Goal: Task Accomplishment & Management: Use online tool/utility

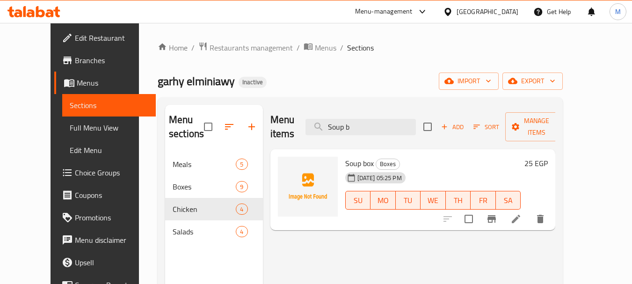
click at [503, 12] on div "Egypt" at bounding box center [488, 12] width 62 height 10
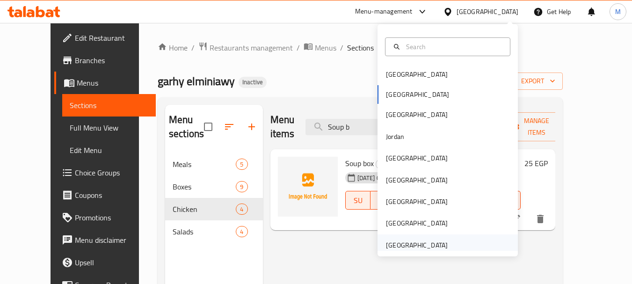
click at [398, 241] on div "[GEOGRAPHIC_DATA]" at bounding box center [417, 245] width 62 height 10
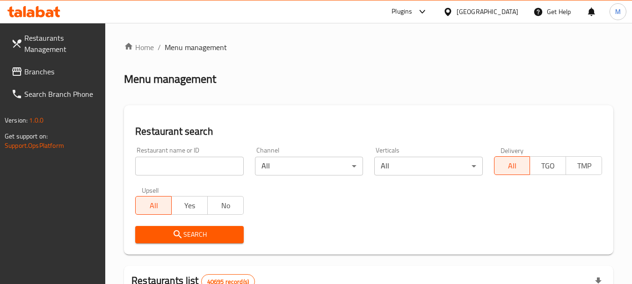
click at [33, 70] on span "Branches" at bounding box center [61, 71] width 74 height 11
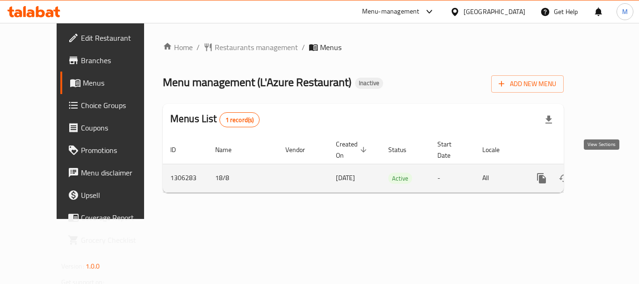
click at [607, 167] on link "enhanced table" at bounding box center [609, 178] width 22 height 22
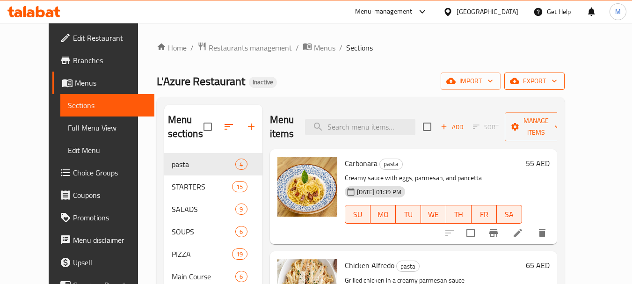
click at [559, 82] on icon "button" at bounding box center [554, 80] width 9 height 9
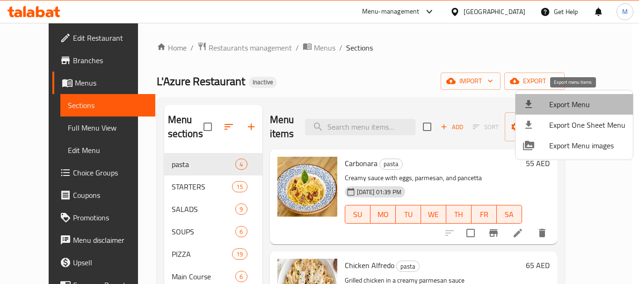
click at [579, 102] on span "Export Menu" at bounding box center [587, 104] width 76 height 11
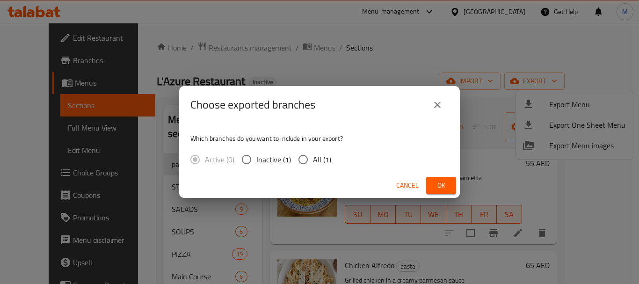
click at [302, 159] on input "All (1)" at bounding box center [303, 160] width 20 height 20
radio input "true"
click at [441, 187] on span "Ok" at bounding box center [441, 186] width 15 height 12
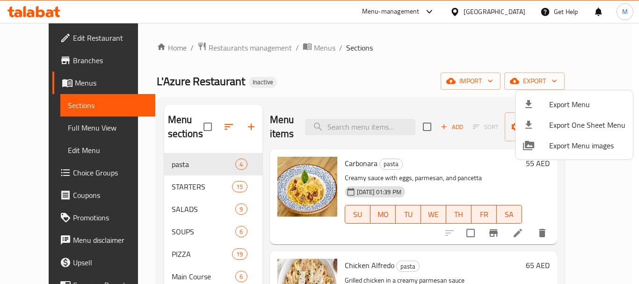
click at [57, 120] on div at bounding box center [319, 142] width 639 height 284
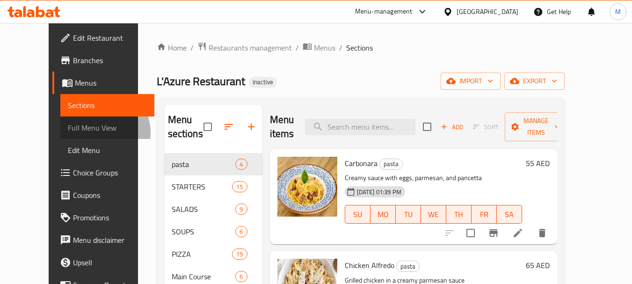
click at [68, 132] on span "Full Menu View" at bounding box center [107, 127] width 79 height 11
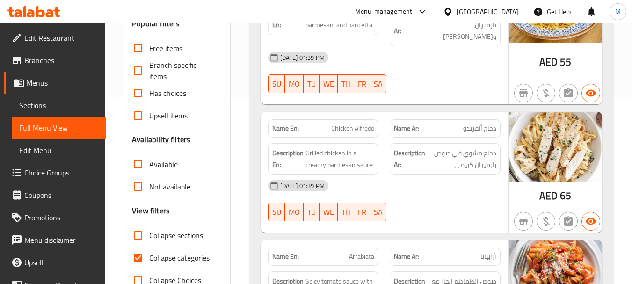
scroll to position [327, 0]
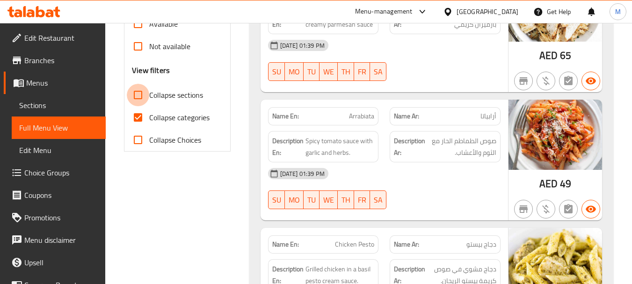
click at [142, 99] on input "Collapse sections" at bounding box center [138, 95] width 22 height 22
checkbox input "true"
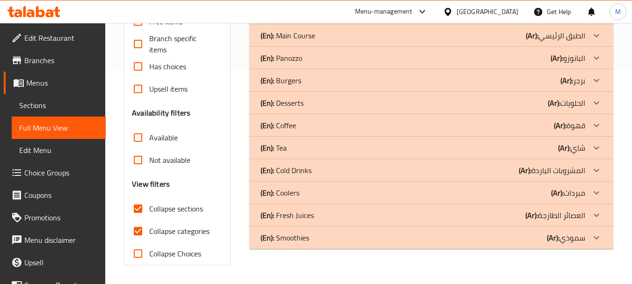
click at [141, 220] on input "Collapse categories" at bounding box center [138, 231] width 22 height 22
checkbox input "false"
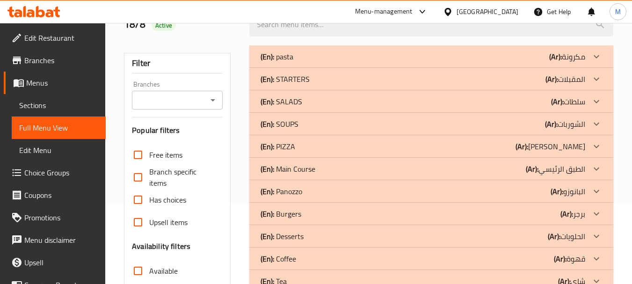
scroll to position [0, 0]
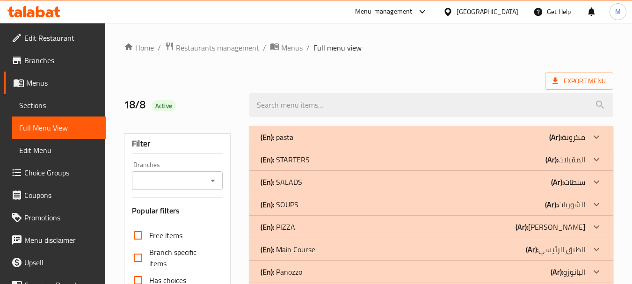
click at [275, 126] on div "(En): pasta (Ar): مكرونة" at bounding box center [431, 137] width 364 height 22
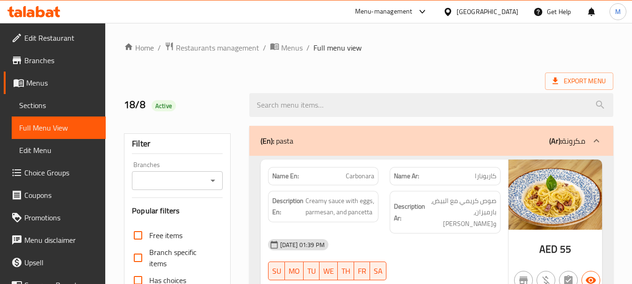
click at [298, 137] on div "(En): pasta (Ar): مكرونة" at bounding box center [423, 140] width 325 height 11
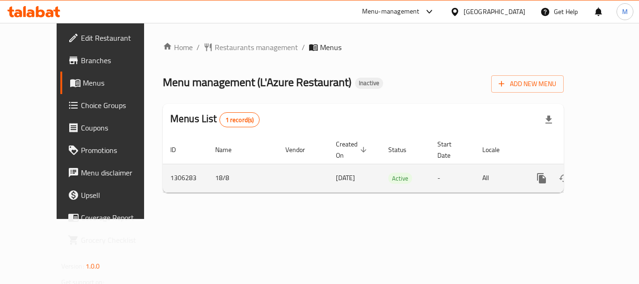
click at [604, 173] on icon "enhanced table" at bounding box center [608, 178] width 11 height 11
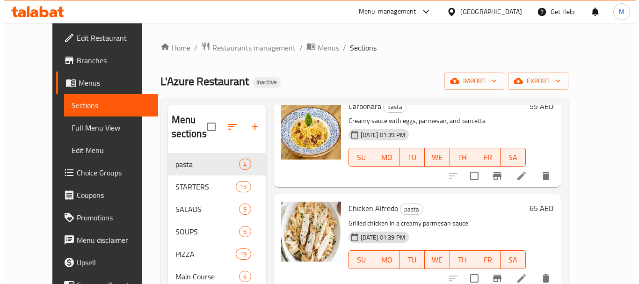
scroll to position [58, 0]
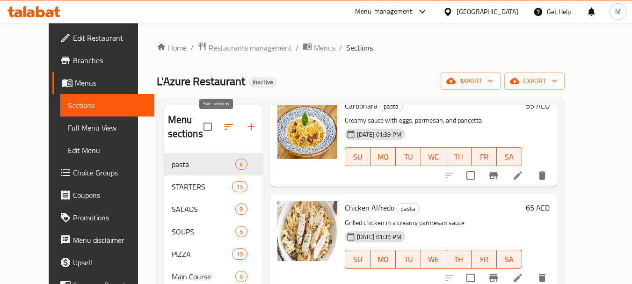
click at [223, 123] on icon "button" at bounding box center [228, 126] width 11 height 11
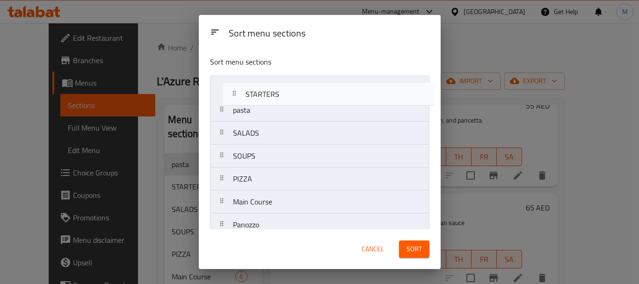
drag, startPoint x: 228, startPoint y: 114, endPoint x: 239, endPoint y: 89, distance: 27.5
click at [239, 89] on nav "pasta STARTERS SALADS SOUPS PIZZA Main Course [PERSON_NAME] Burgers Desserts Co…" at bounding box center [319, 247] width 219 height 345
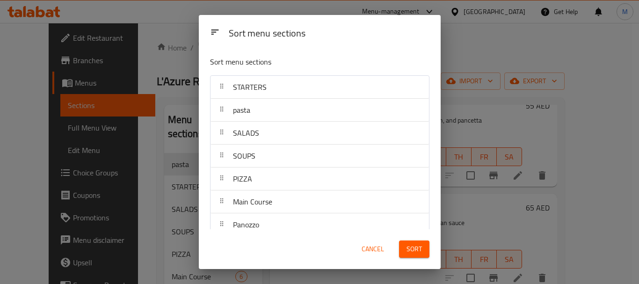
click at [364, 28] on div "Sort menu sections" at bounding box center [329, 33] width 208 height 21
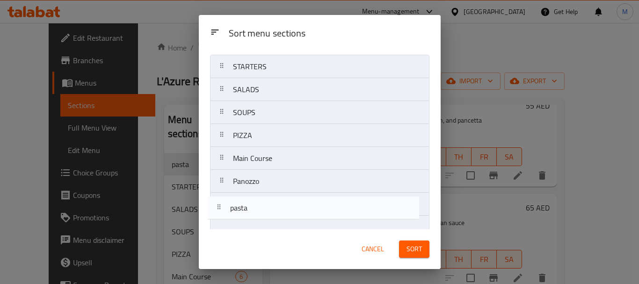
scroll to position [91, 0]
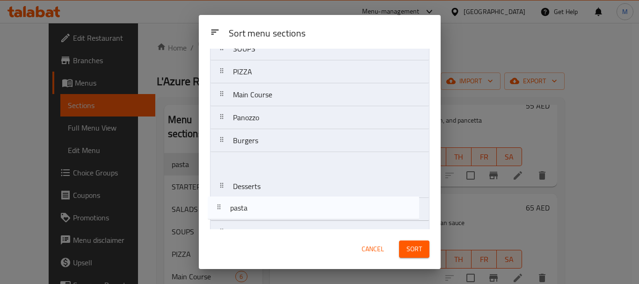
drag, startPoint x: 224, startPoint y: 112, endPoint x: 221, endPoint y: 217, distance: 104.8
click at [221, 217] on nav "STARTERS pasta SALADS SOUPS PIZZA Main Course [PERSON_NAME] Burgers Desserts Co…" at bounding box center [319, 163] width 219 height 345
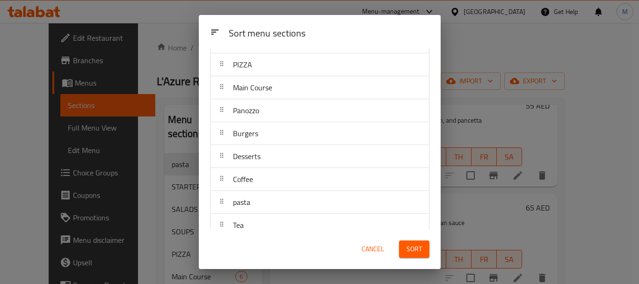
click at [334, 28] on div "Sort menu sections" at bounding box center [329, 33] width 208 height 21
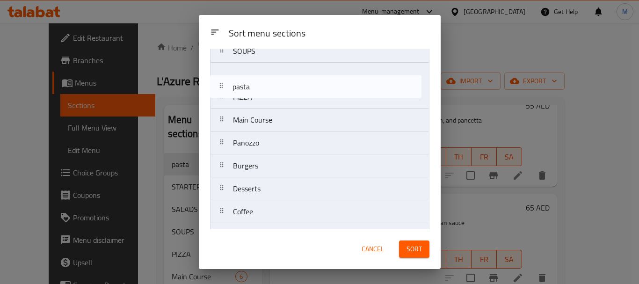
drag, startPoint x: 223, startPoint y: 202, endPoint x: 223, endPoint y: 83, distance: 118.8
click at [223, 83] on nav "STARTERS SALADS SOUPS PIZZA Main Course [PERSON_NAME] Burgers Desserts Coffee p…" at bounding box center [319, 165] width 219 height 345
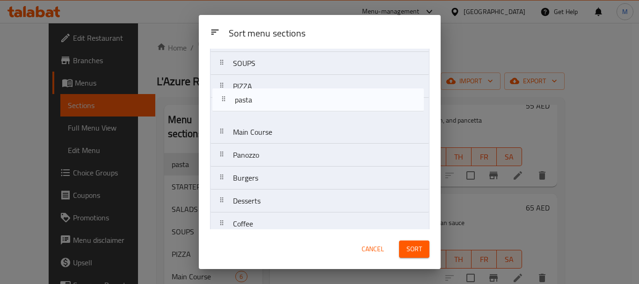
scroll to position [68, 0]
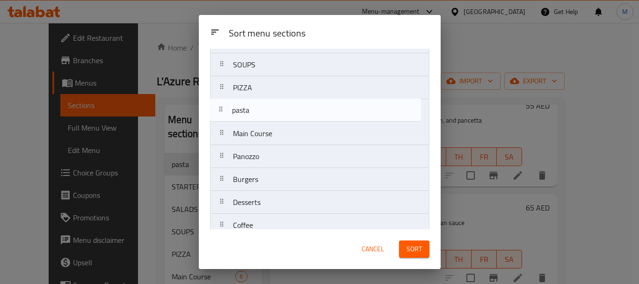
drag, startPoint x: 224, startPoint y: 77, endPoint x: 223, endPoint y: 110, distance: 33.7
click at [223, 110] on nav "STARTERS SALADS SOUPS pasta PIZZA Main Course [PERSON_NAME] Burgers Desserts Co…" at bounding box center [319, 179] width 219 height 345
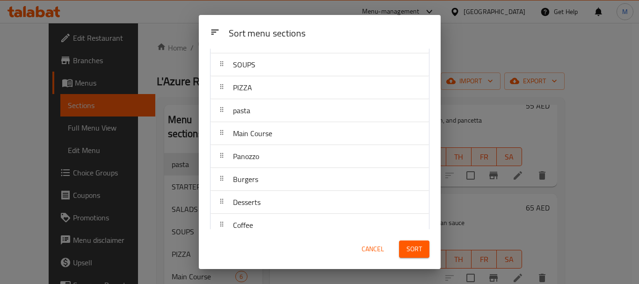
click at [326, 23] on div "Sort menu sections" at bounding box center [329, 33] width 208 height 21
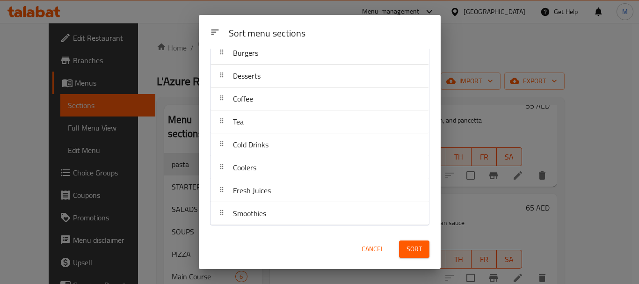
click at [335, 39] on div "Sort menu sections" at bounding box center [329, 33] width 208 height 21
click at [414, 242] on button "Sort" at bounding box center [414, 248] width 30 height 17
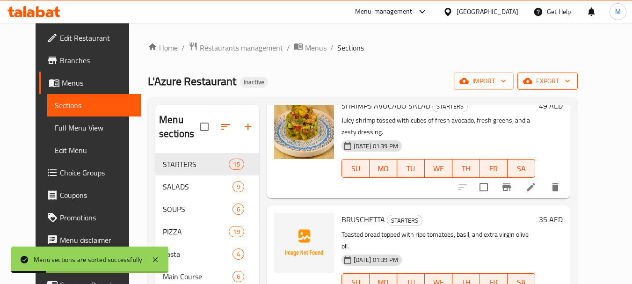
click at [578, 87] on button "export" at bounding box center [547, 81] width 60 height 17
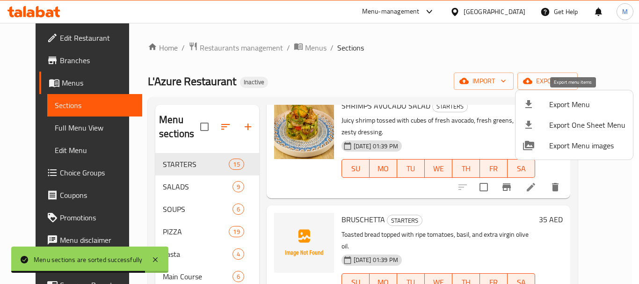
click at [587, 104] on span "Export Menu" at bounding box center [587, 104] width 76 height 11
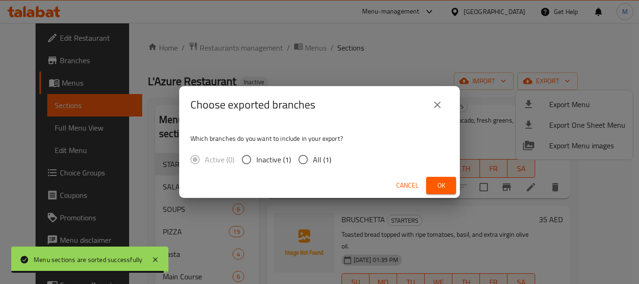
click at [305, 158] on input "All (1)" at bounding box center [303, 160] width 20 height 20
radio input "true"
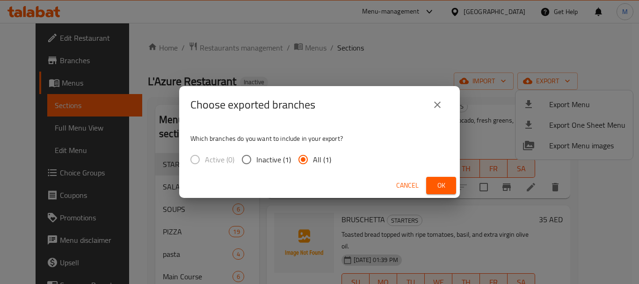
click at [442, 182] on span "Ok" at bounding box center [441, 186] width 15 height 12
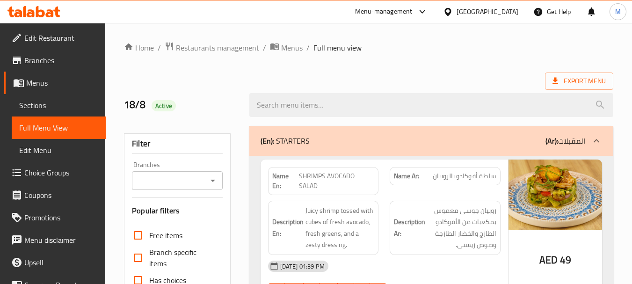
scroll to position [327, 0]
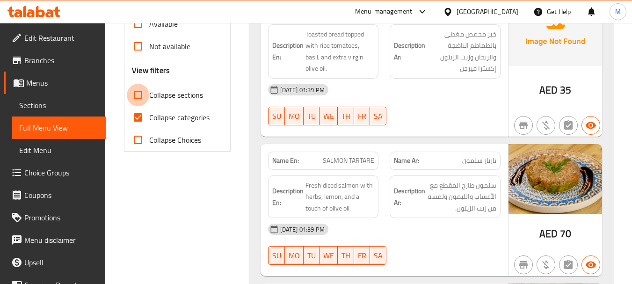
click at [138, 89] on input "Collapse sections" at bounding box center [138, 95] width 22 height 22
checkbox input "true"
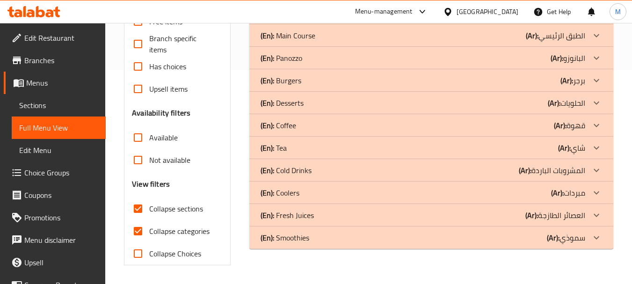
click at [138, 220] on input "Collapse categories" at bounding box center [138, 231] width 22 height 22
checkbox input "false"
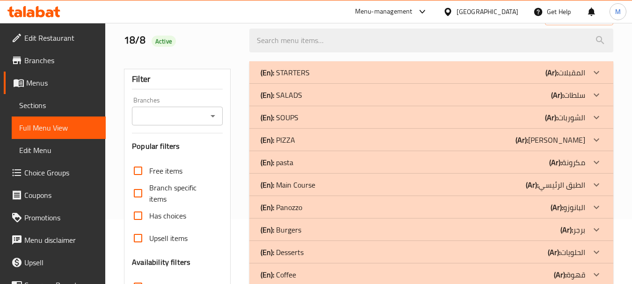
scroll to position [27, 0]
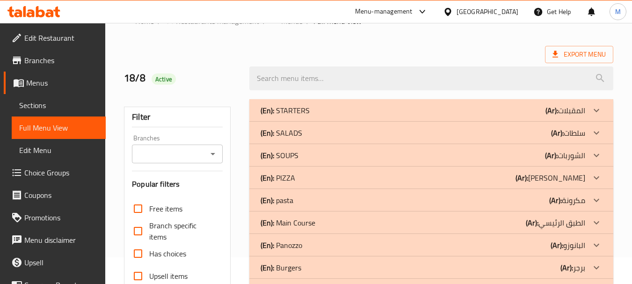
click at [283, 110] on p "(En): STARTERS" at bounding box center [285, 110] width 49 height 11
